Goal: Use online tool/utility: Utilize a website feature to perform a specific function

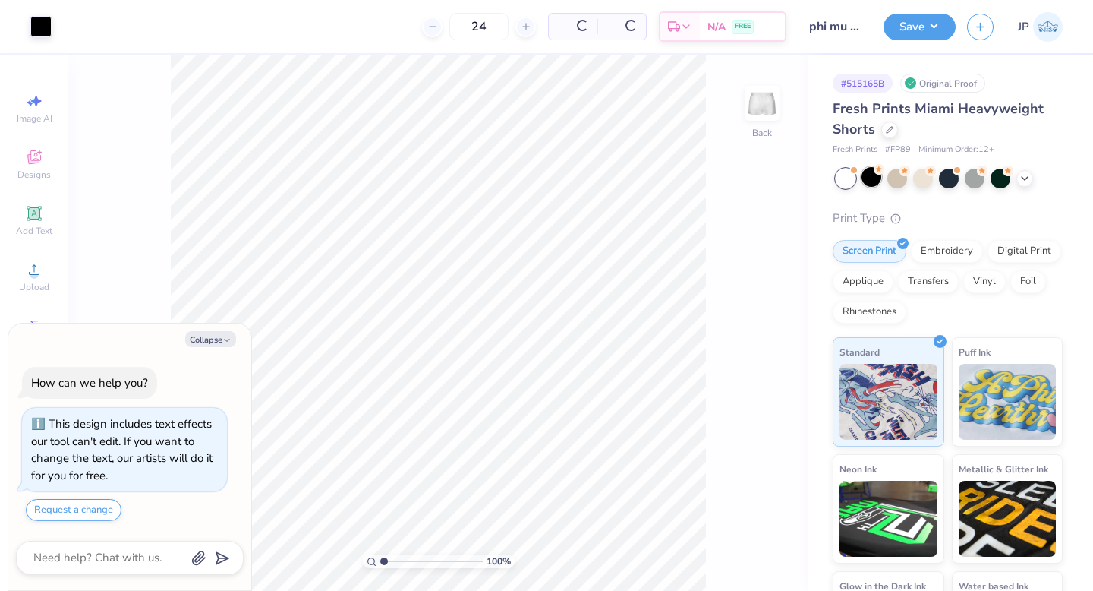
scroll to position [43, 0]
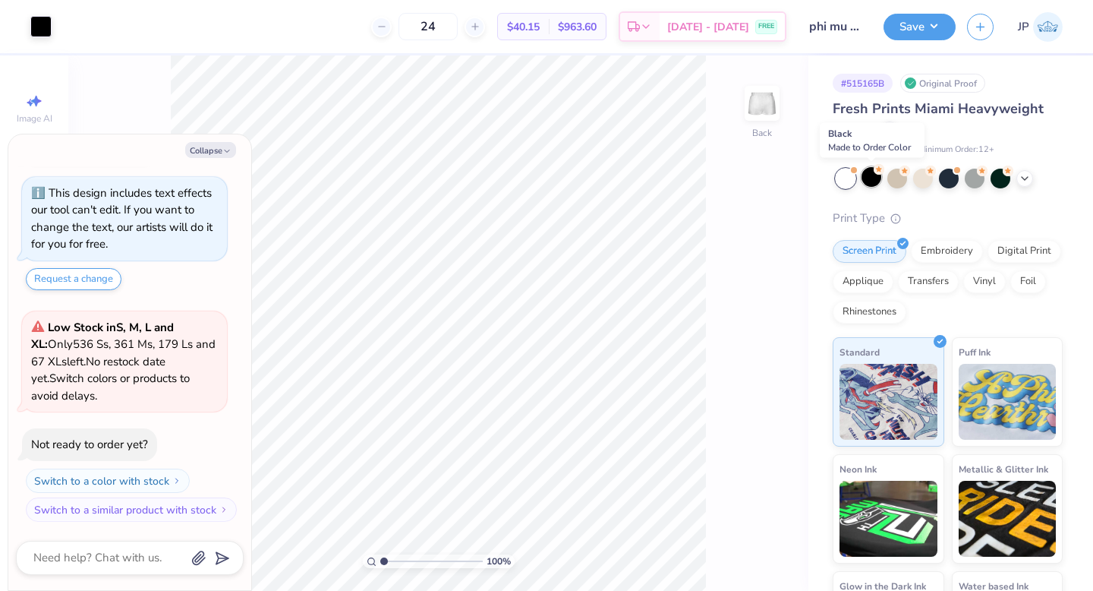
click at [877, 180] on div at bounding box center [872, 177] width 20 height 20
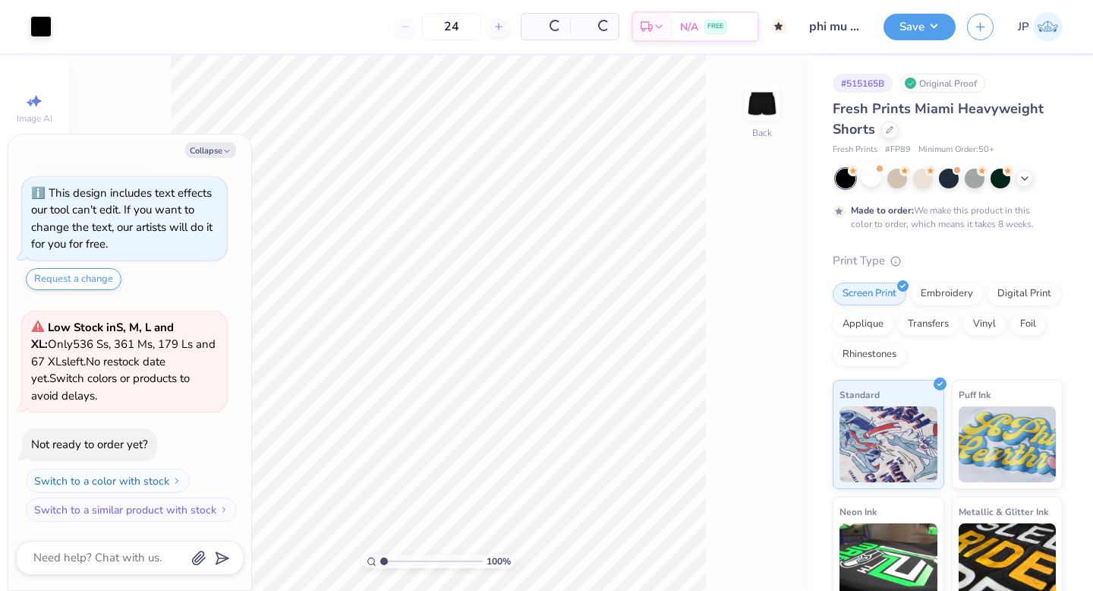
type textarea "x"
type input "50"
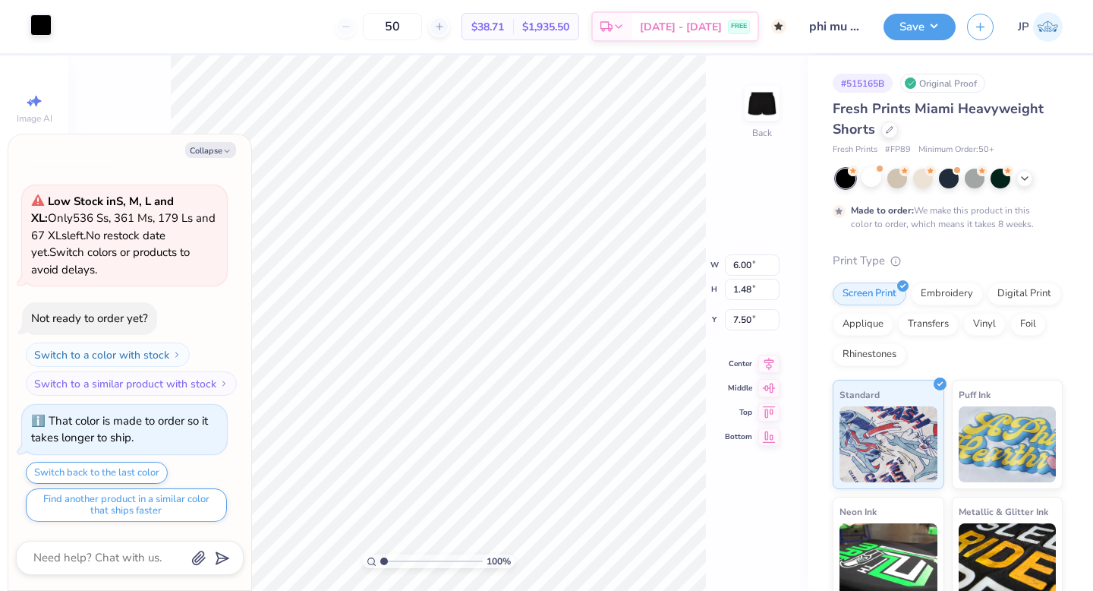
click at [39, 30] on div at bounding box center [40, 24] width 21 height 21
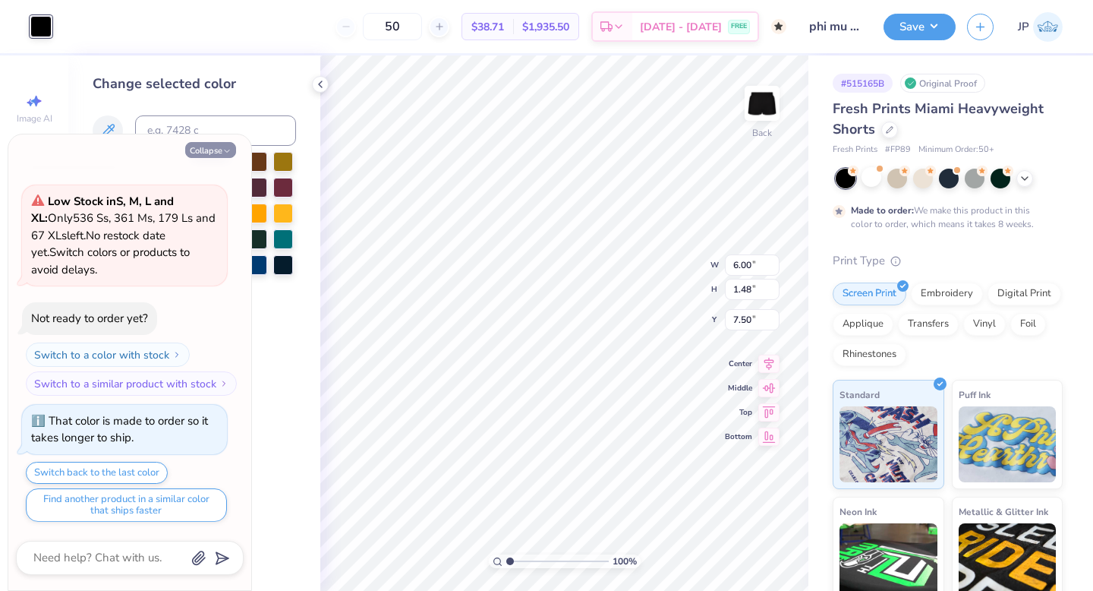
click at [228, 147] on icon "button" at bounding box center [226, 151] width 9 height 9
type textarea "x"
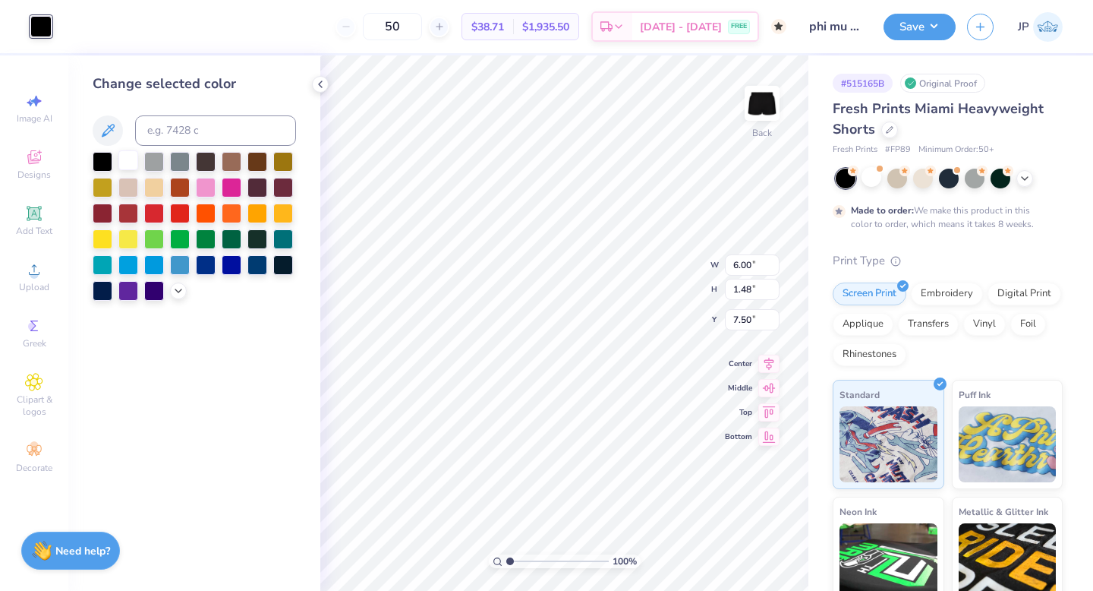
click at [131, 164] on div at bounding box center [128, 160] width 20 height 20
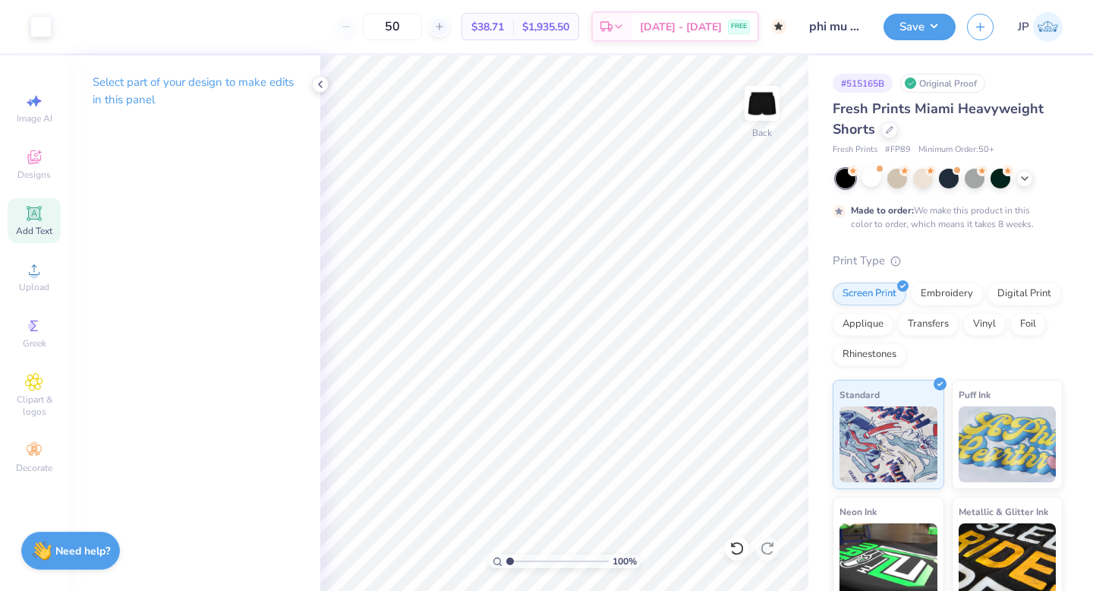
click at [44, 225] on span "Add Text" at bounding box center [34, 231] width 36 height 12
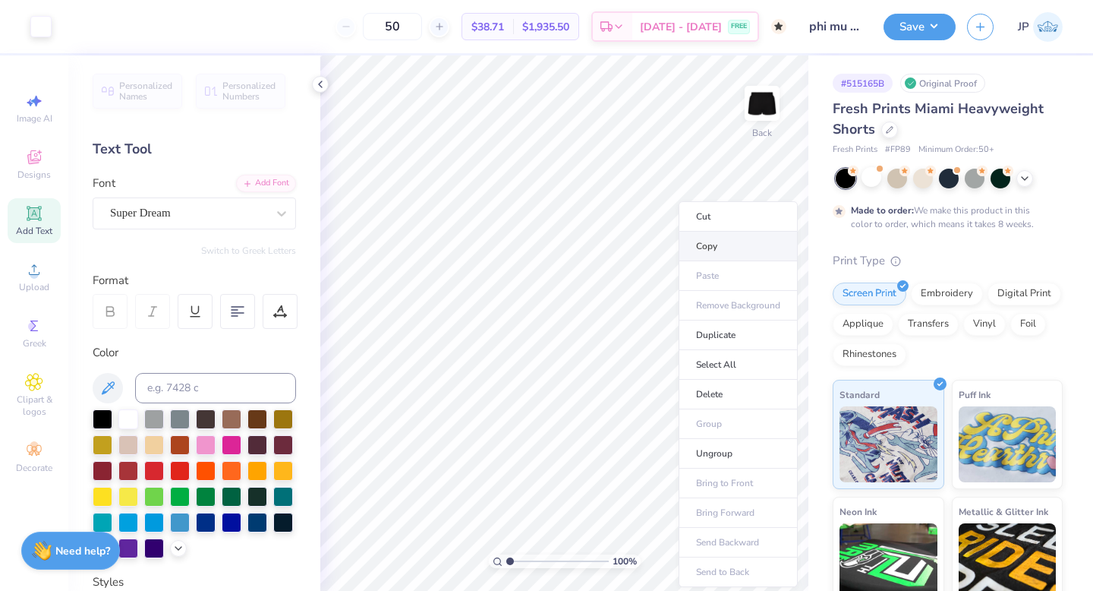
click at [719, 245] on li "Copy" at bounding box center [738, 247] width 119 height 30
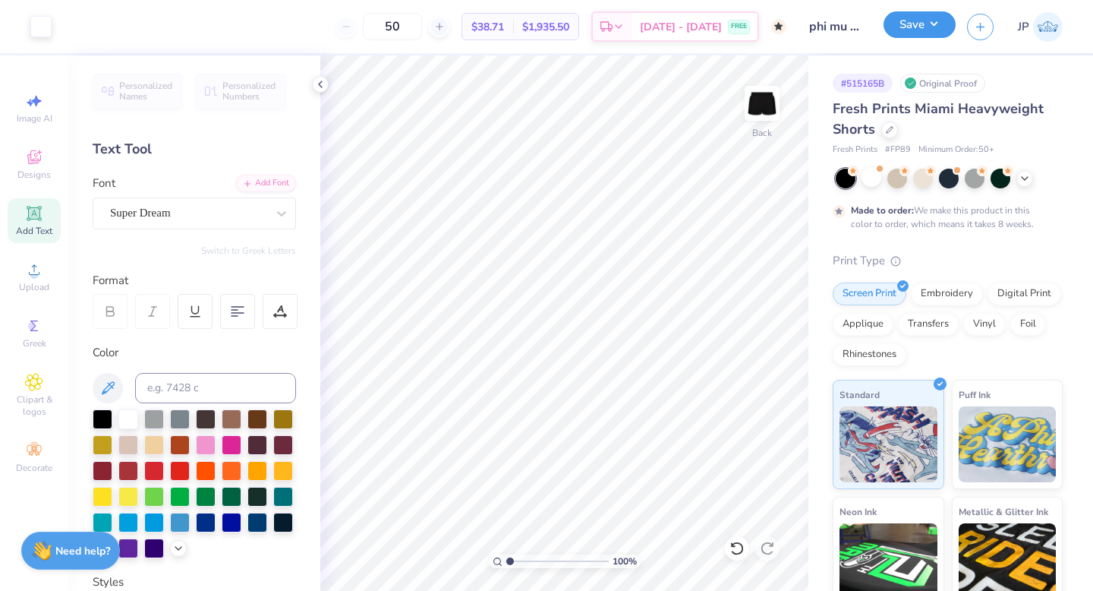
click at [907, 21] on button "Save" at bounding box center [920, 24] width 72 height 27
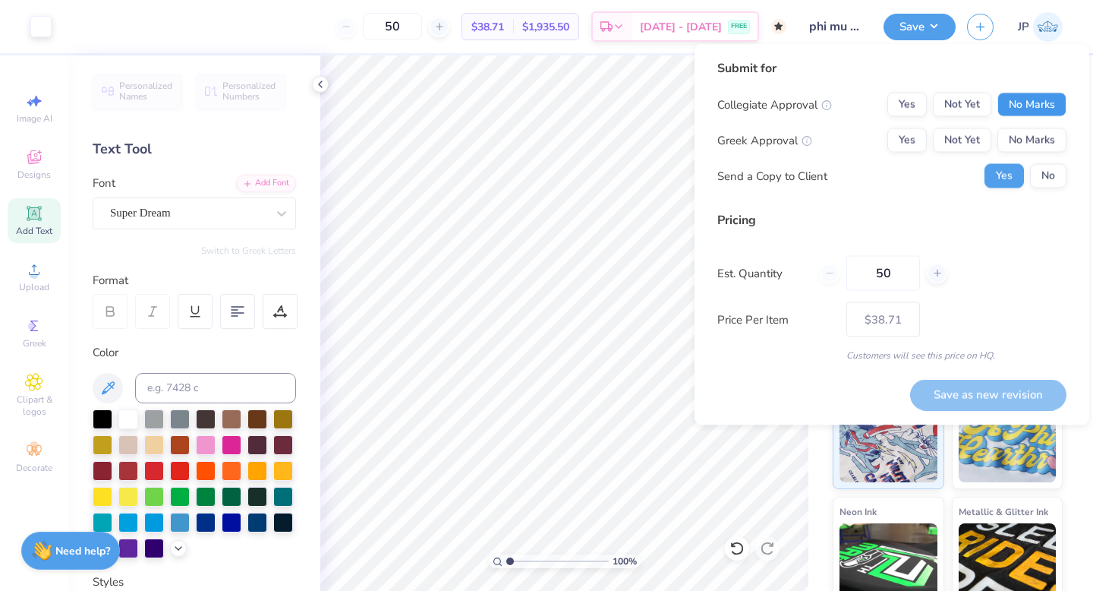
click at [1014, 99] on button "No Marks" at bounding box center [1032, 105] width 69 height 24
click at [914, 135] on button "Yes" at bounding box center [907, 140] width 39 height 24
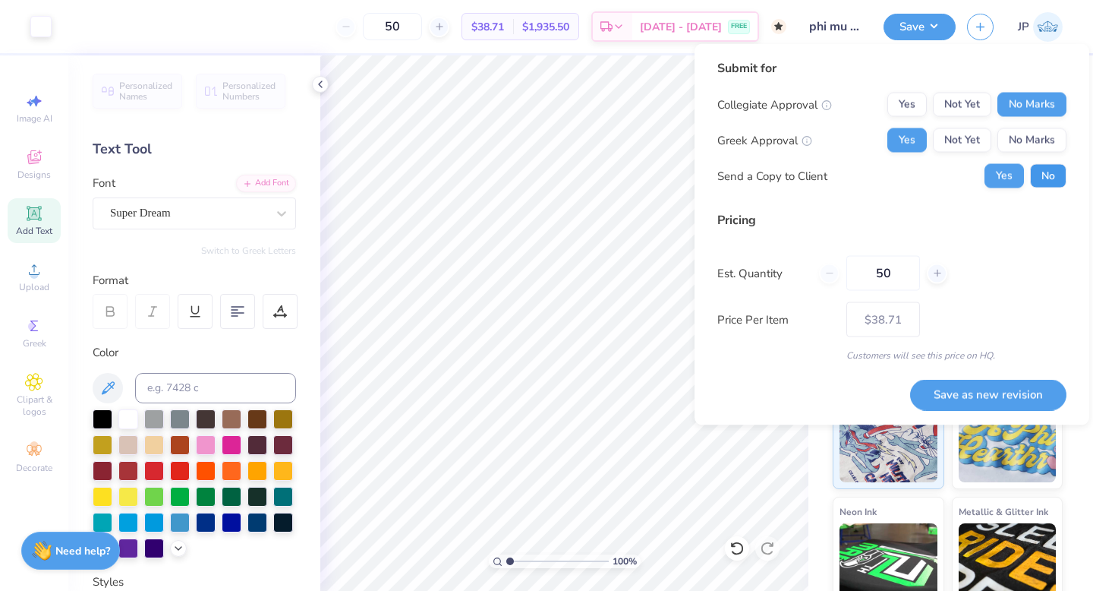
click at [1048, 178] on button "No" at bounding box center [1048, 176] width 36 height 24
click at [1007, 383] on button "Save as new revision" at bounding box center [988, 394] width 156 height 31
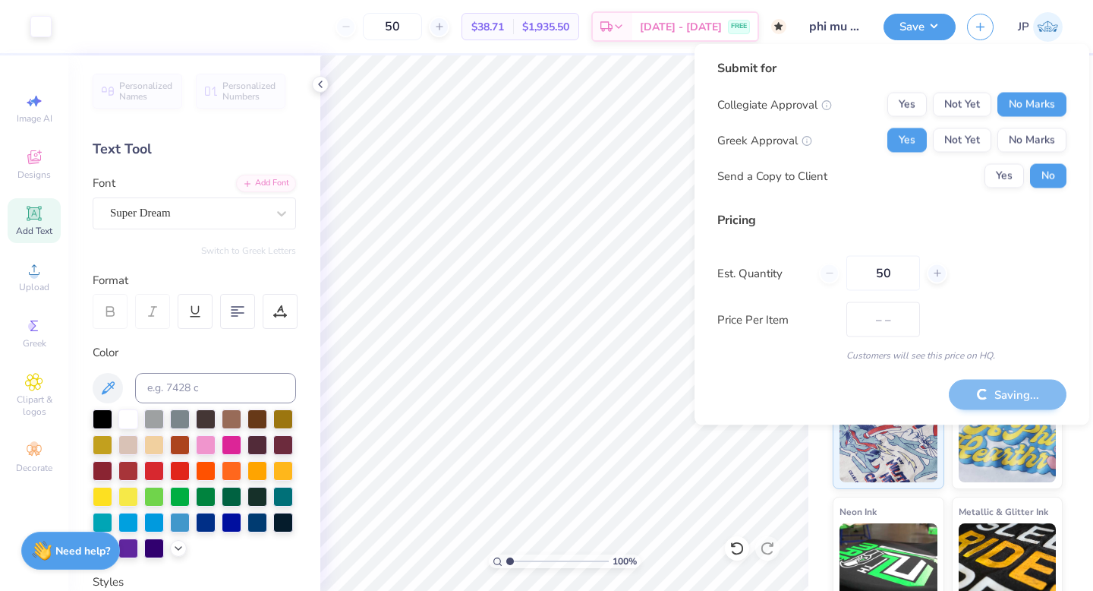
type input "$38.71"
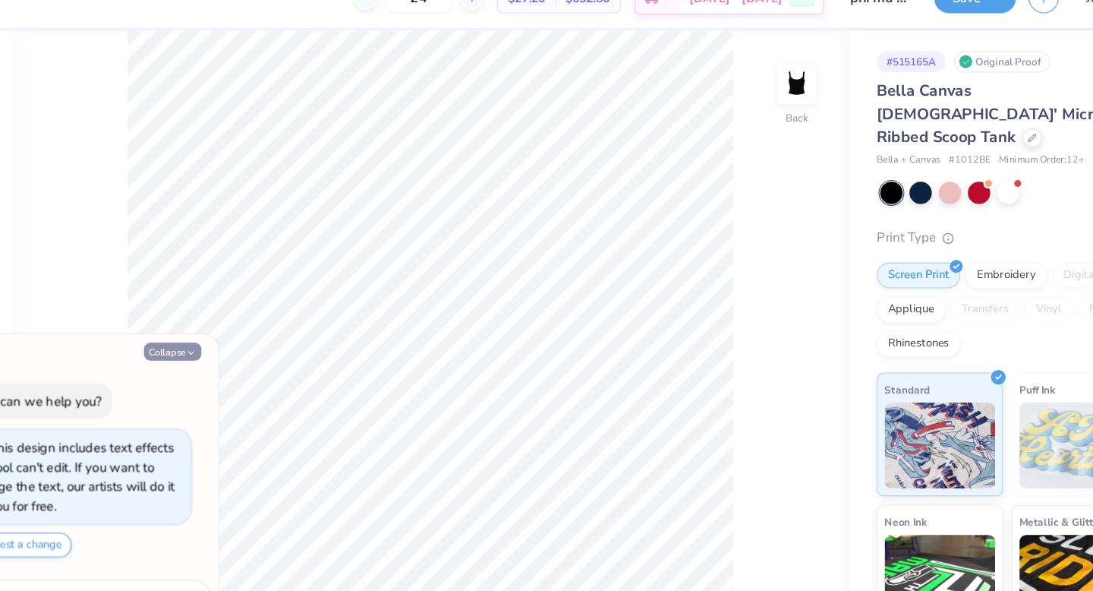
click at [228, 336] on icon "button" at bounding box center [226, 340] width 9 height 9
type textarea "x"
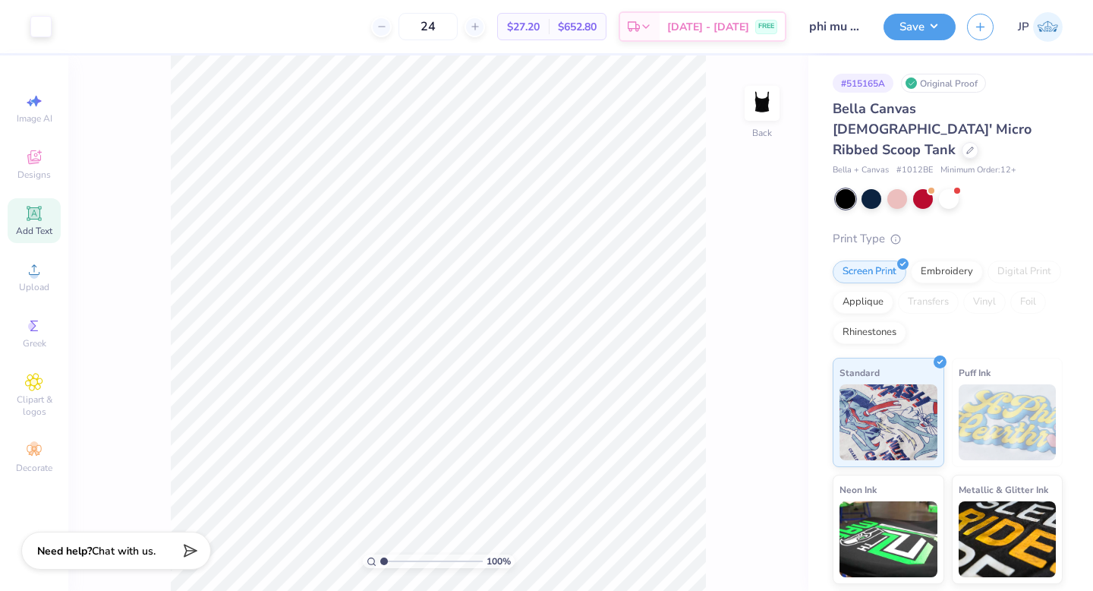
click at [38, 210] on icon at bounding box center [33, 212] width 11 height 11
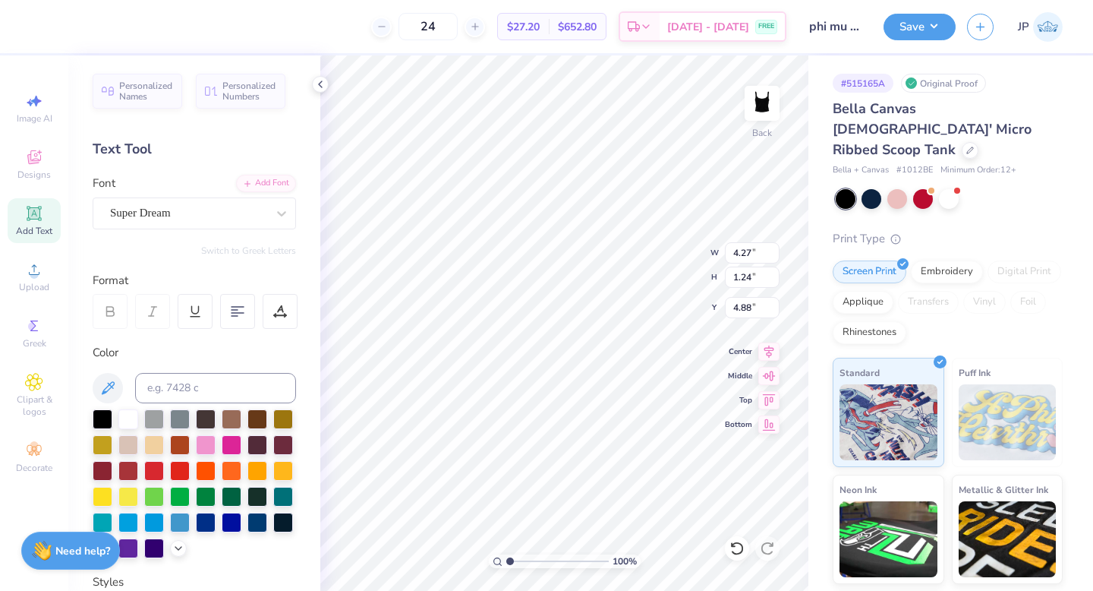
scroll to position [0, 8]
type textarea "Los Angeles Apparel 21308"
click at [740, 557] on div at bounding box center [737, 548] width 24 height 24
